Goal: Task Accomplishment & Management: Use online tool/utility

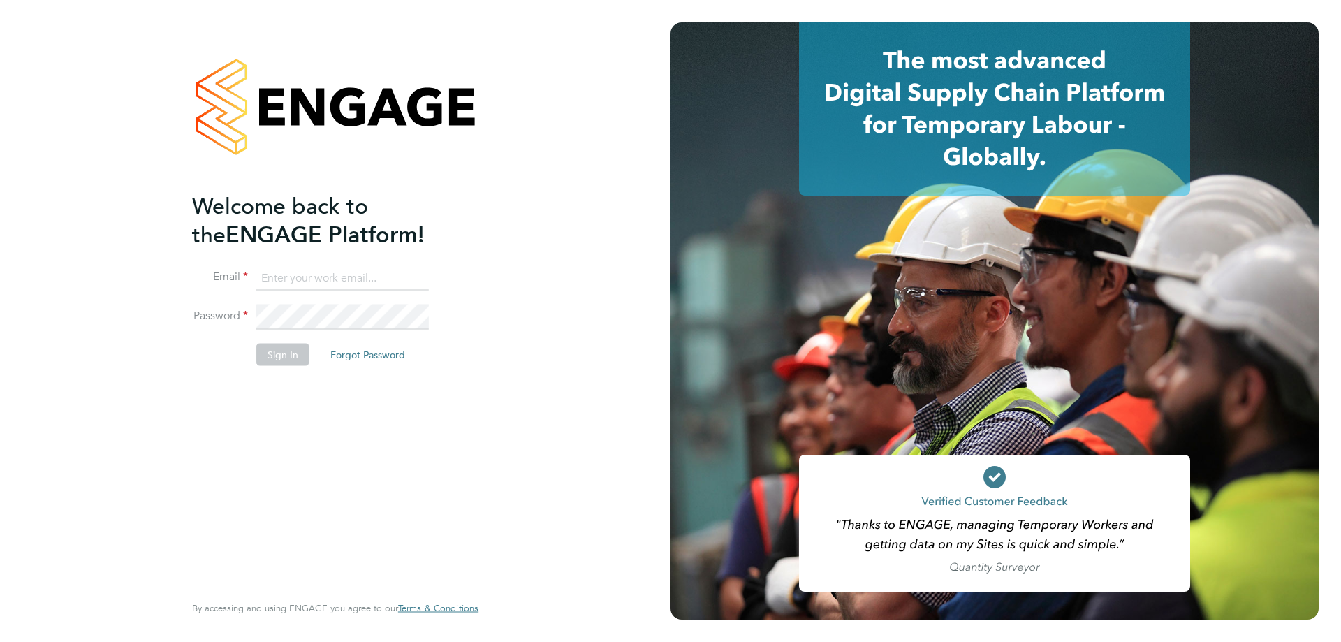
click at [318, 277] on input at bounding box center [342, 277] width 173 height 25
type input "[EMAIL_ADDRESS][DOMAIN_NAME]"
click at [277, 354] on button "Sign In" at bounding box center [282, 355] width 53 height 22
